Goal: Information Seeking & Learning: Understand process/instructions

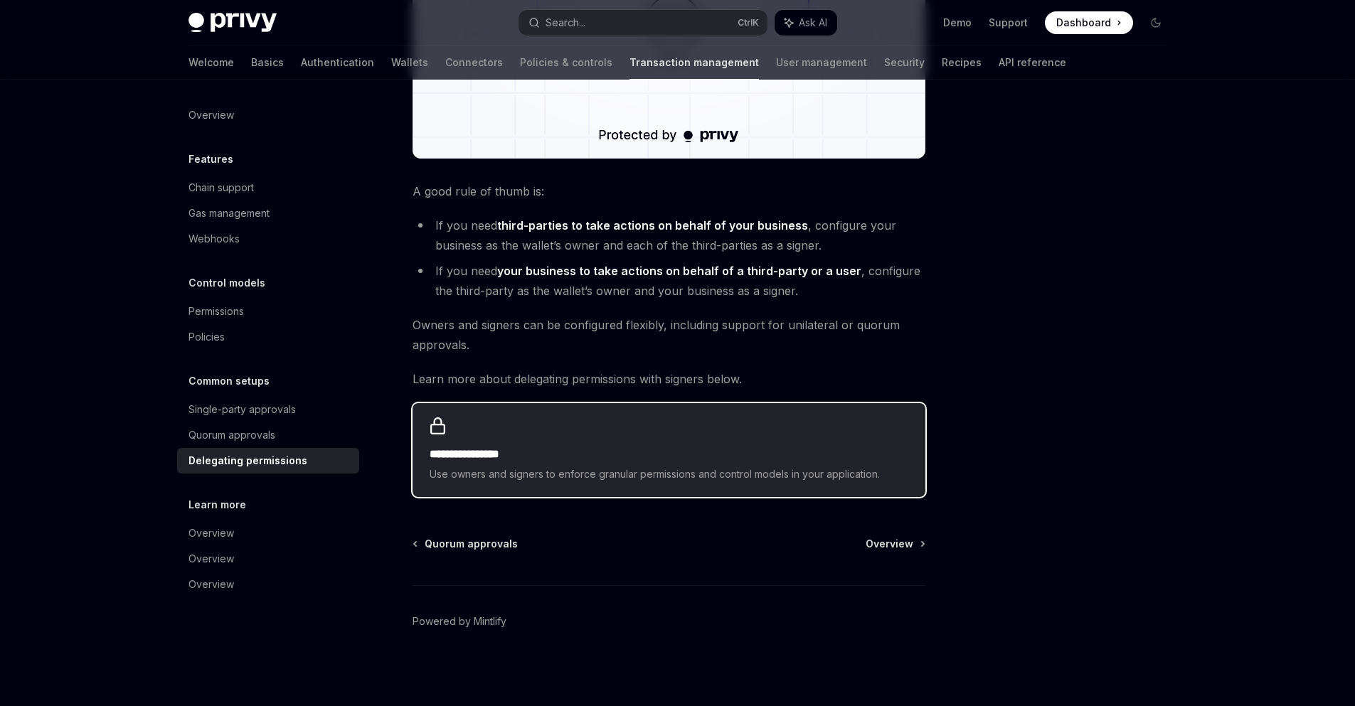
scroll to position [492, 0]
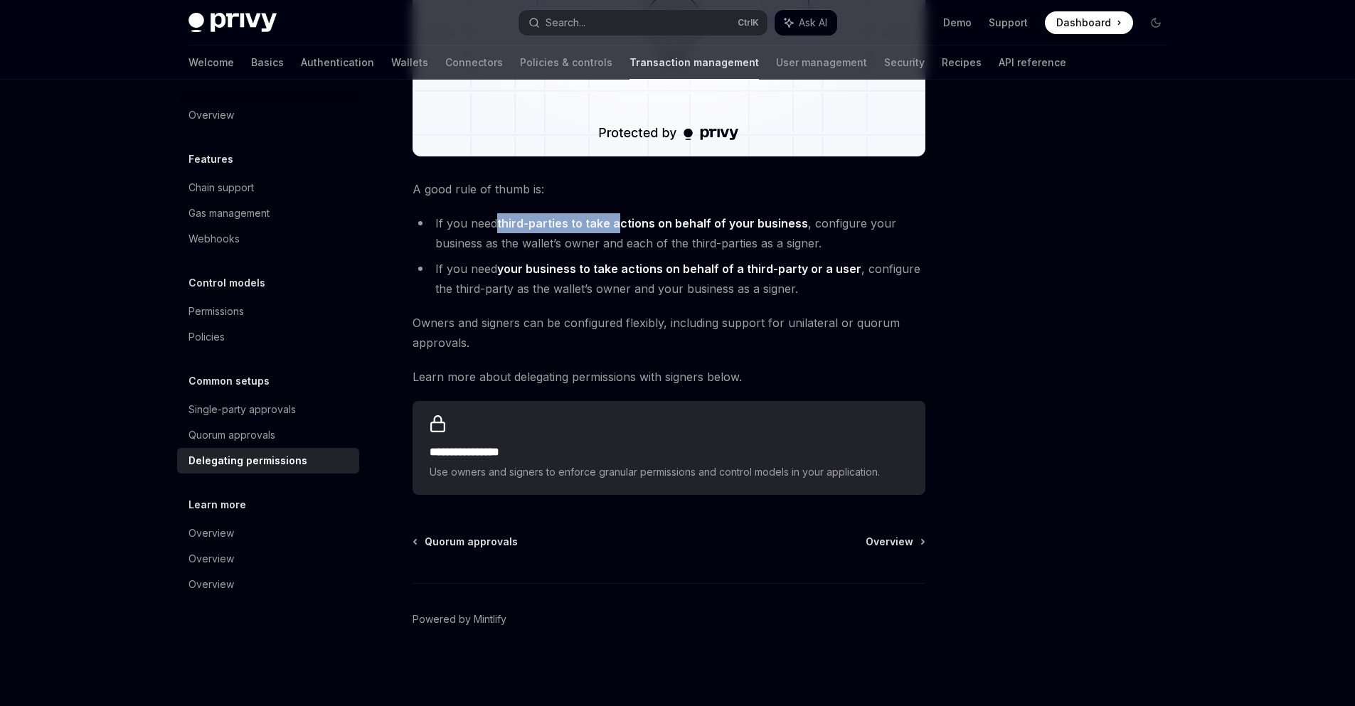
drag, startPoint x: 509, startPoint y: 226, endPoint x: 620, endPoint y: 226, distance: 111.0
click at [620, 226] on li "If you need third-parties to take actions on behalf of your business , configur…" at bounding box center [669, 233] width 513 height 40
click at [763, 226] on strong "third-parties to take actions on behalf of your business" at bounding box center [652, 223] width 311 height 14
drag, startPoint x: 484, startPoint y: 274, endPoint x: 670, endPoint y: 268, distance: 185.8
click at [667, 269] on li "If you need your business to take actions on behalf of a third-party or a user …" at bounding box center [669, 279] width 513 height 40
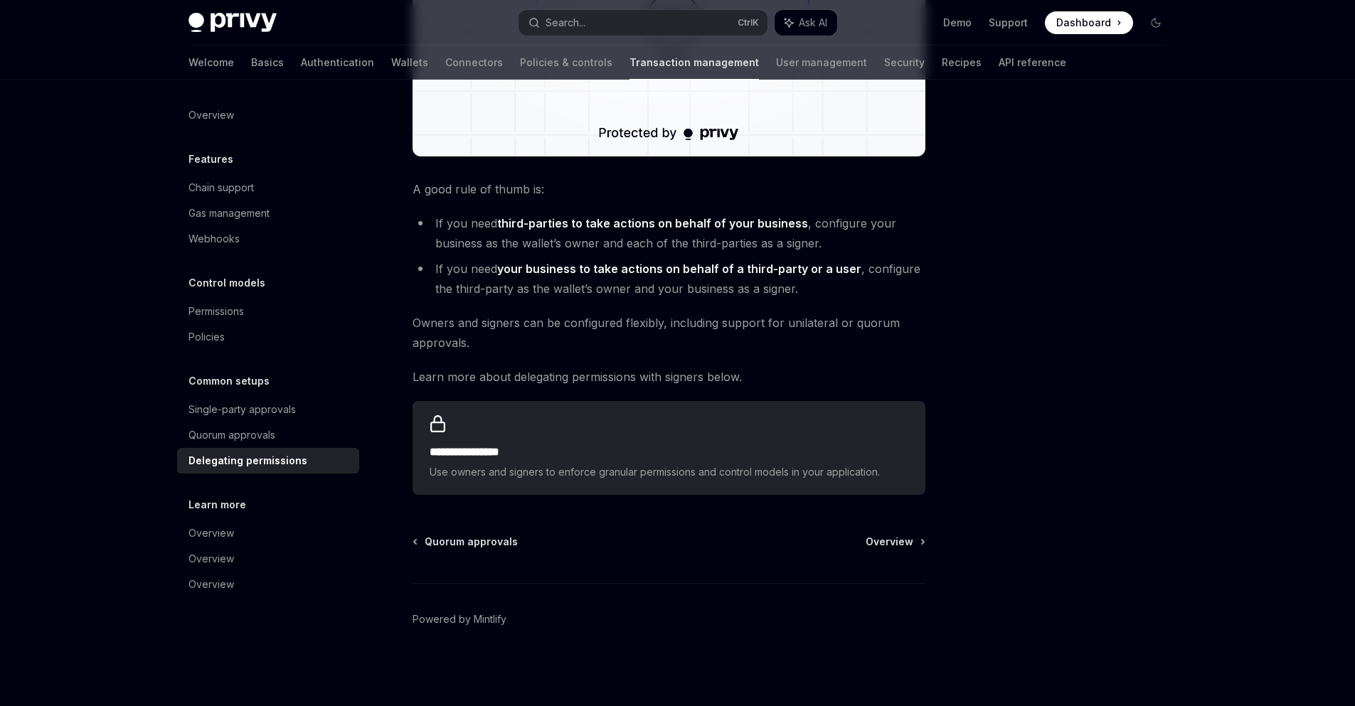
click at [770, 255] on ul "If you need third-parties to take actions on behalf of your business , configur…" at bounding box center [669, 255] width 513 height 85
drag, startPoint x: 650, startPoint y: 270, endPoint x: 731, endPoint y: 269, distance: 80.4
click at [697, 269] on strong "your business to take actions on behalf of a third-party or a user" at bounding box center [679, 269] width 364 height 14
click at [751, 269] on strong "your business to take actions on behalf of a third-party or a user" at bounding box center [679, 269] width 364 height 14
drag, startPoint x: 667, startPoint y: 263, endPoint x: 829, endPoint y: 263, distance: 161.5
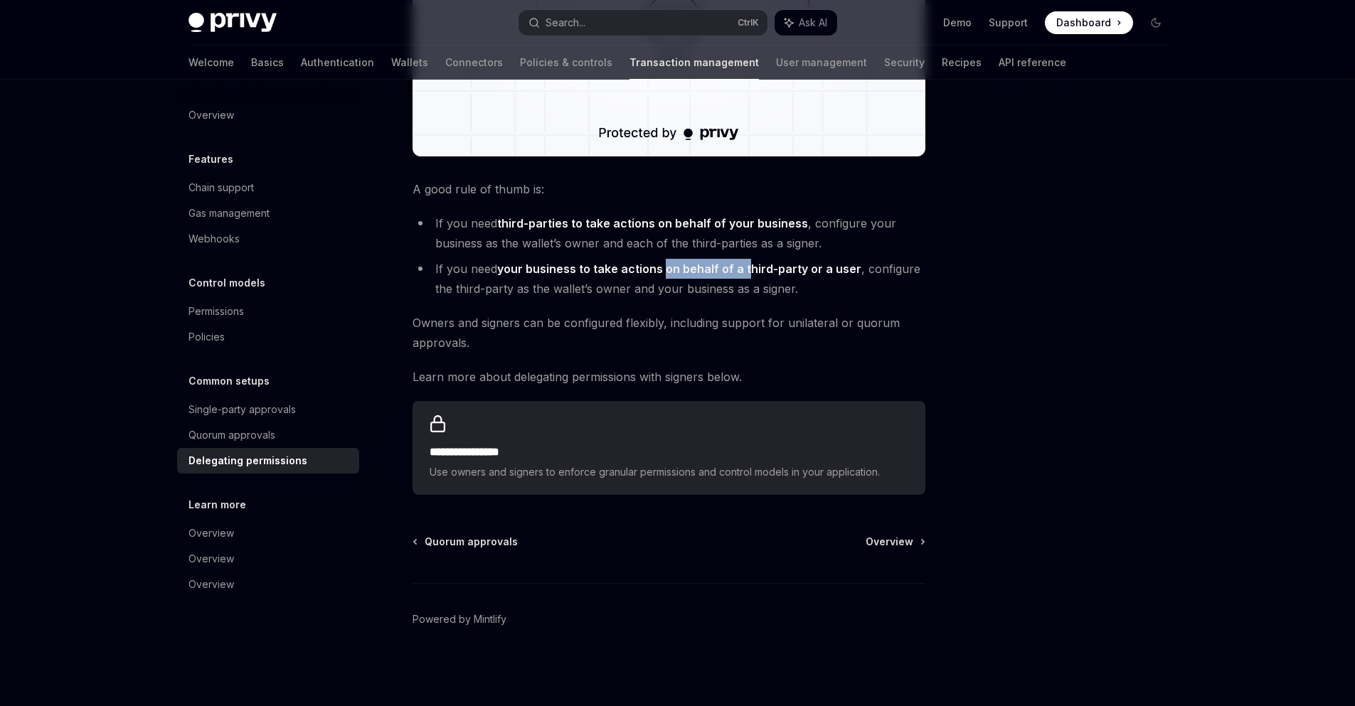
click at [768, 263] on strong "your business to take actions on behalf of a third-party or a user" at bounding box center [679, 269] width 364 height 14
click at [869, 263] on li "If you need your business to take actions on behalf of a third-party or a user …" at bounding box center [669, 279] width 513 height 40
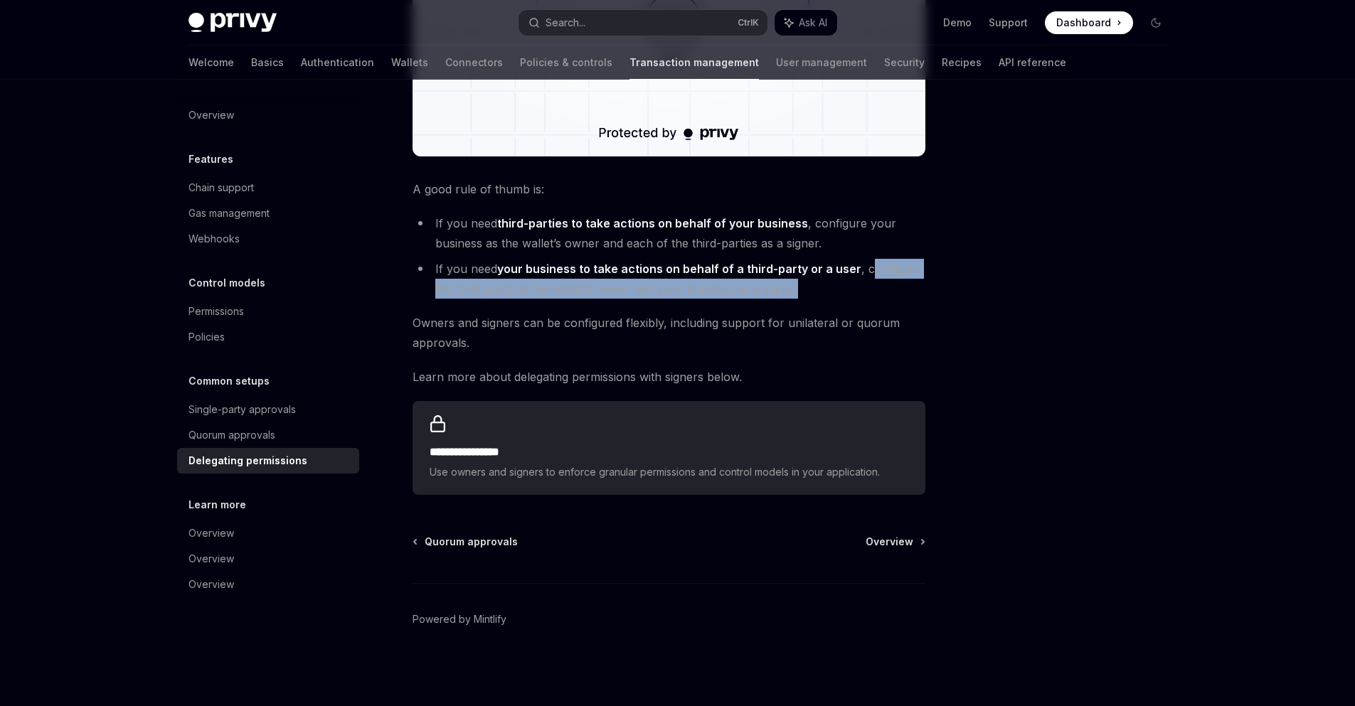
drag, startPoint x: 863, startPoint y: 267, endPoint x: 903, endPoint y: 290, distance: 45.5
click at [903, 290] on li "If you need your business to take actions on behalf of a third-party or a user …" at bounding box center [669, 279] width 513 height 40
click at [617, 290] on li "If you need your business to take actions on behalf of a third-party or a user …" at bounding box center [669, 279] width 513 height 40
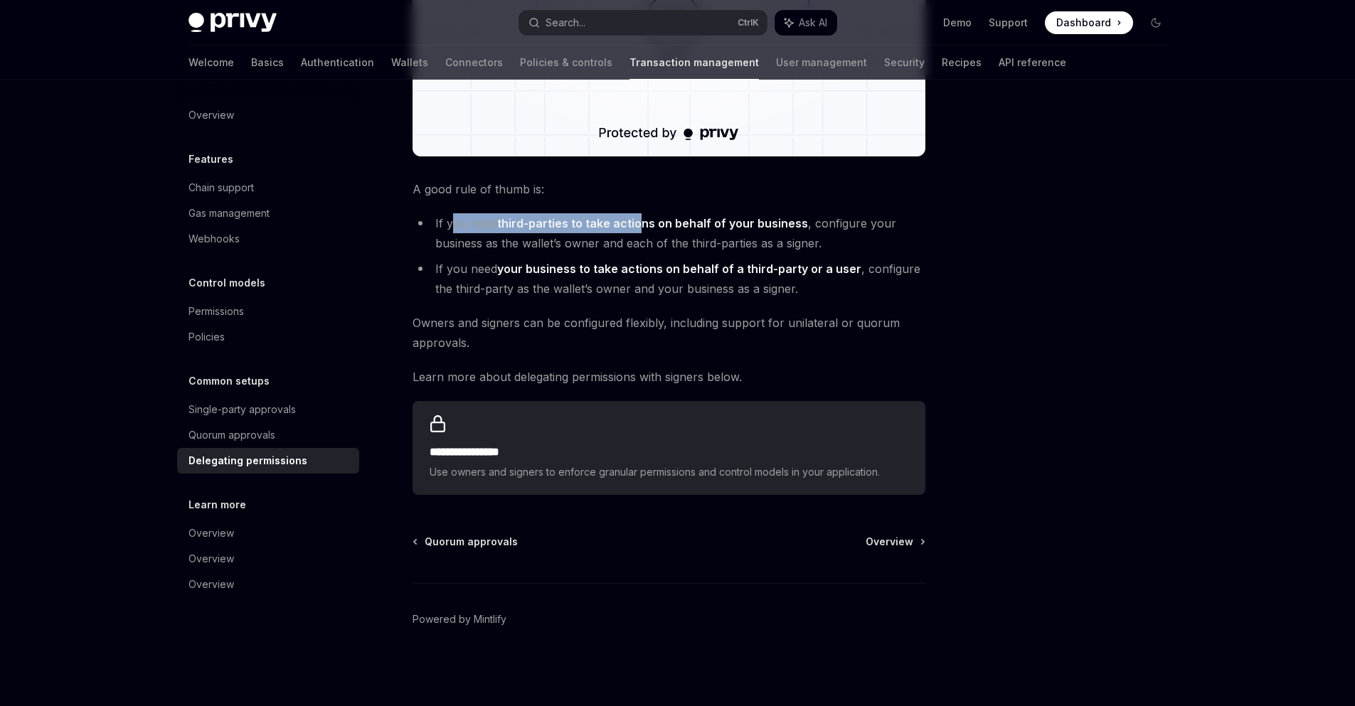
drag, startPoint x: 470, startPoint y: 226, endPoint x: 769, endPoint y: 235, distance: 298.9
click at [640, 227] on li "If you need third-parties to take actions on behalf of your business , configur…" at bounding box center [669, 233] width 513 height 40
click at [778, 235] on li "If you need third-parties to take actions on behalf of your business , configur…" at bounding box center [669, 233] width 513 height 40
drag, startPoint x: 413, startPoint y: 321, endPoint x: 465, endPoint y: 328, distance: 51.7
click at [445, 327] on span "Owners and signers can be configured flexibly, including support for unilateral…" at bounding box center [669, 333] width 513 height 40
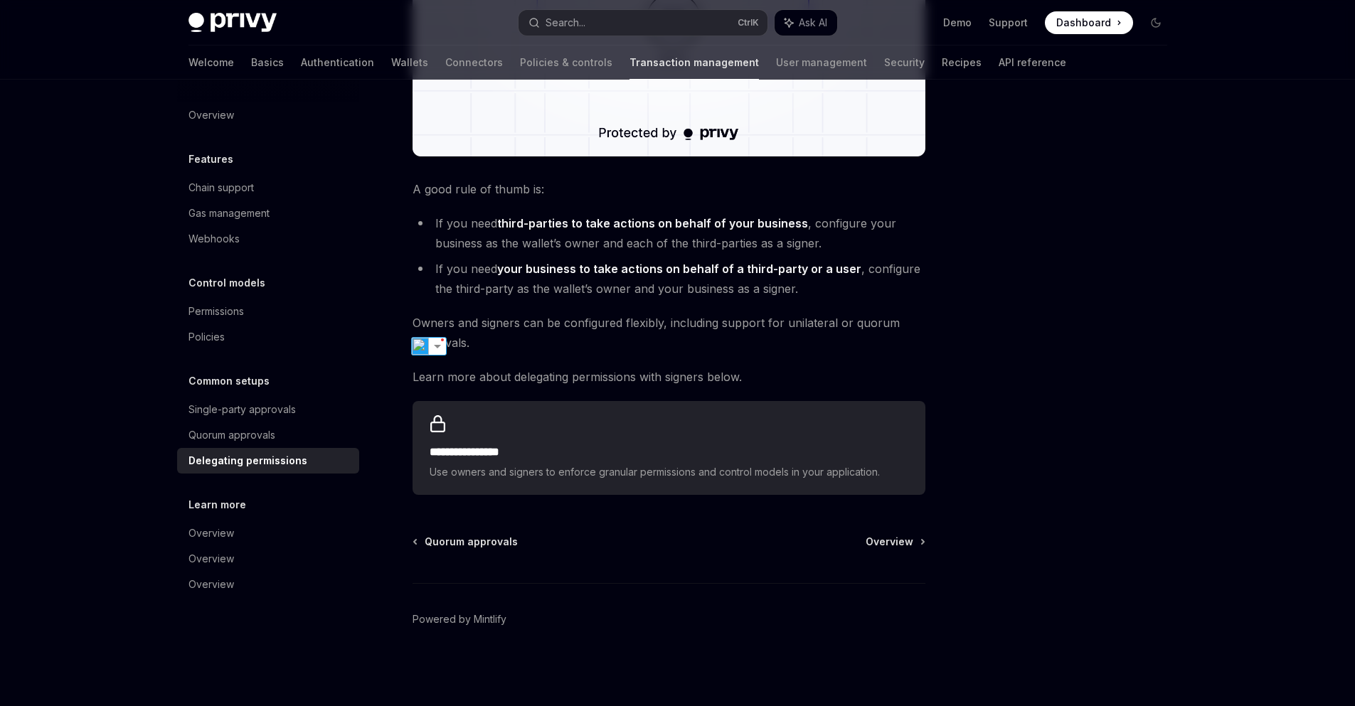
click at [477, 329] on span "Owners and signers can be configured flexibly, including support for unilateral…" at bounding box center [669, 333] width 513 height 40
click at [600, 327] on span "Owners and signers can be configured flexibly, including support for unilateral…" at bounding box center [669, 333] width 513 height 40
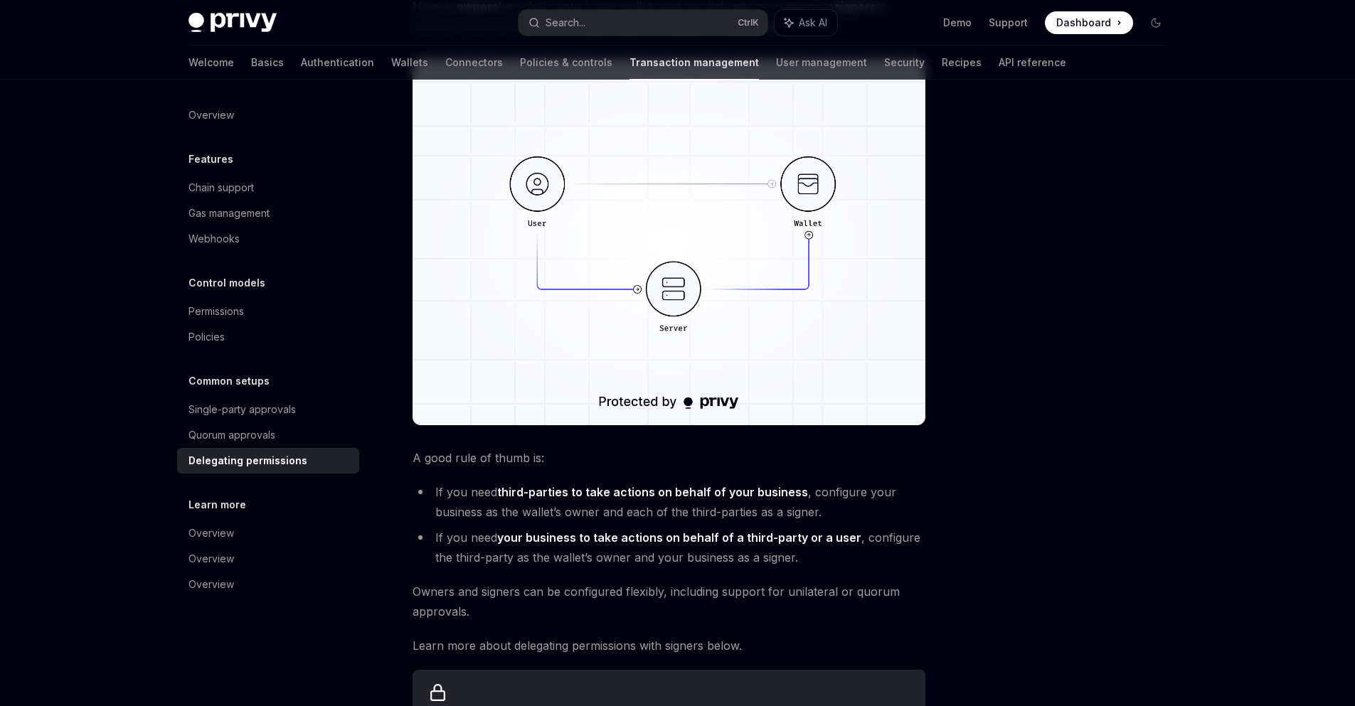
scroll to position [0, 0]
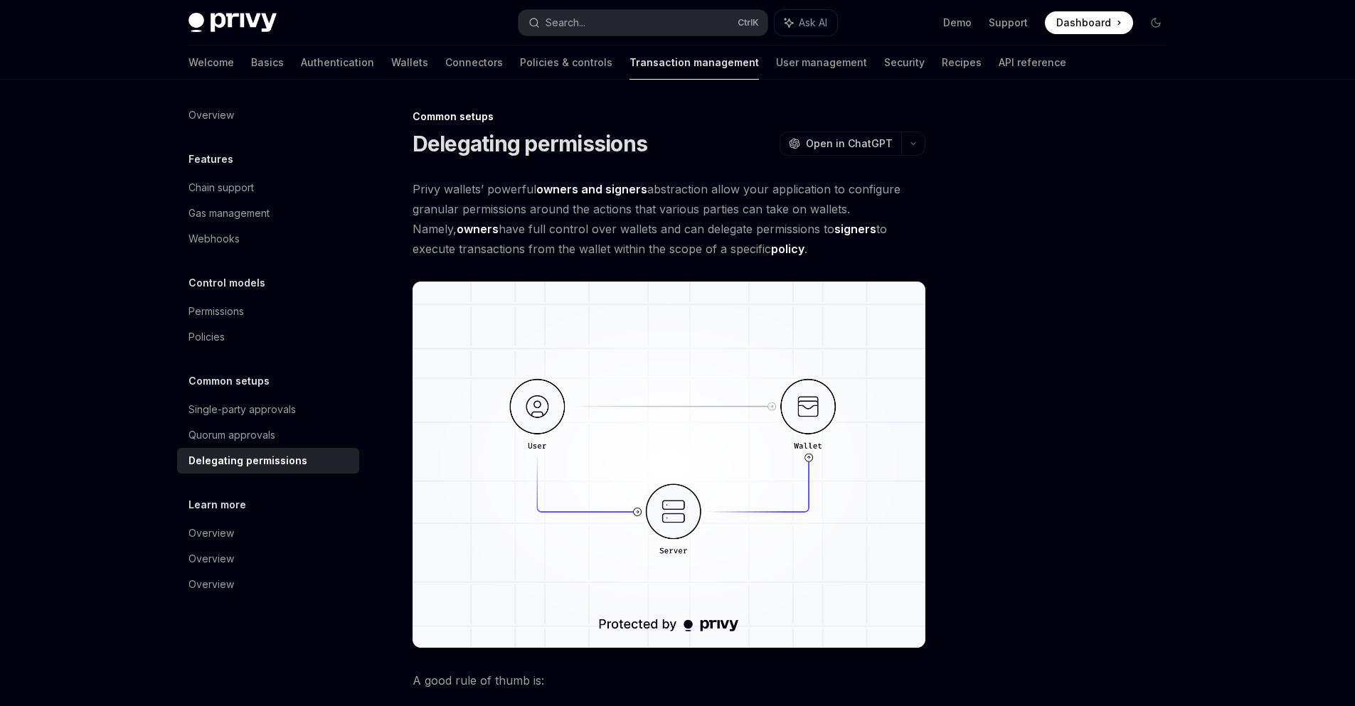
click at [1027, 427] on div at bounding box center [1070, 407] width 216 height 598
